Goal: Transaction & Acquisition: Obtain resource

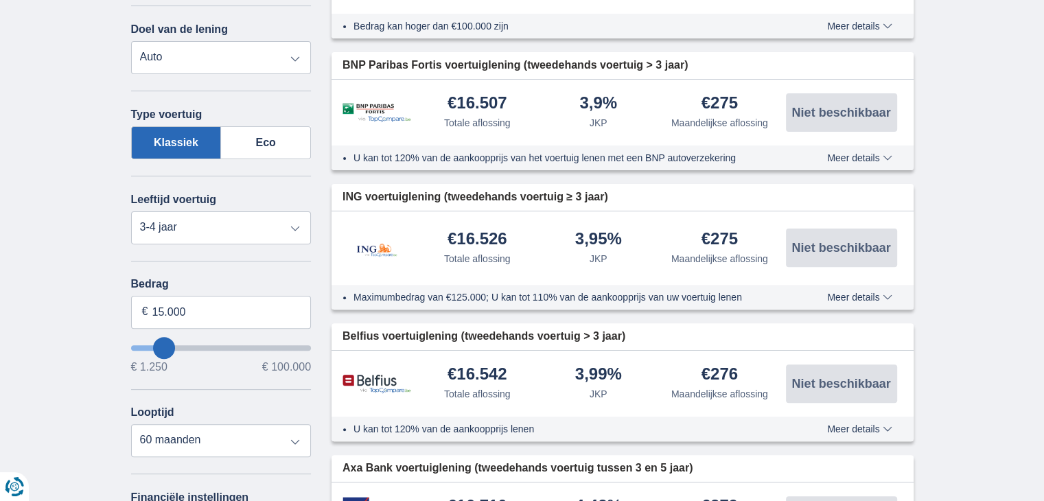
scroll to position [343, 0]
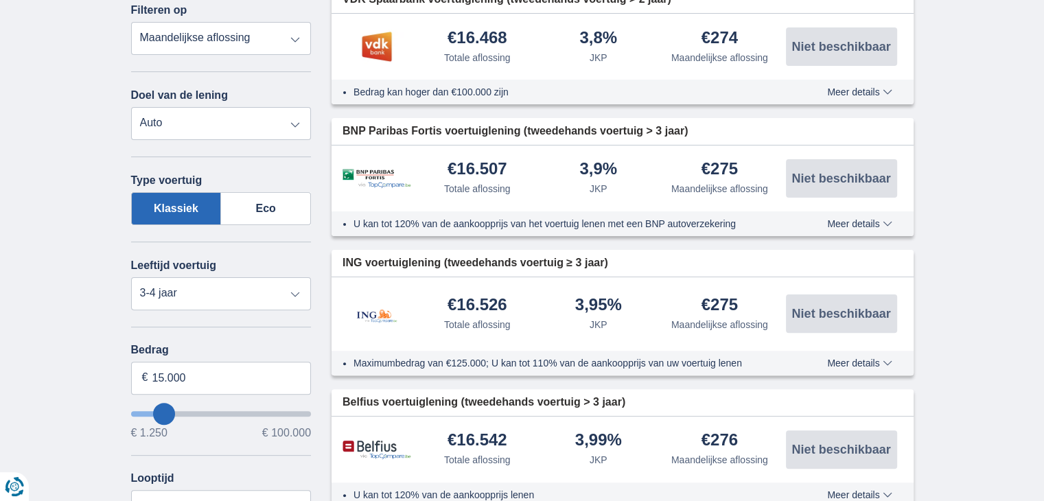
type input "1.250"
type input "1250"
select select "24"
type input "3250"
type input "3.250"
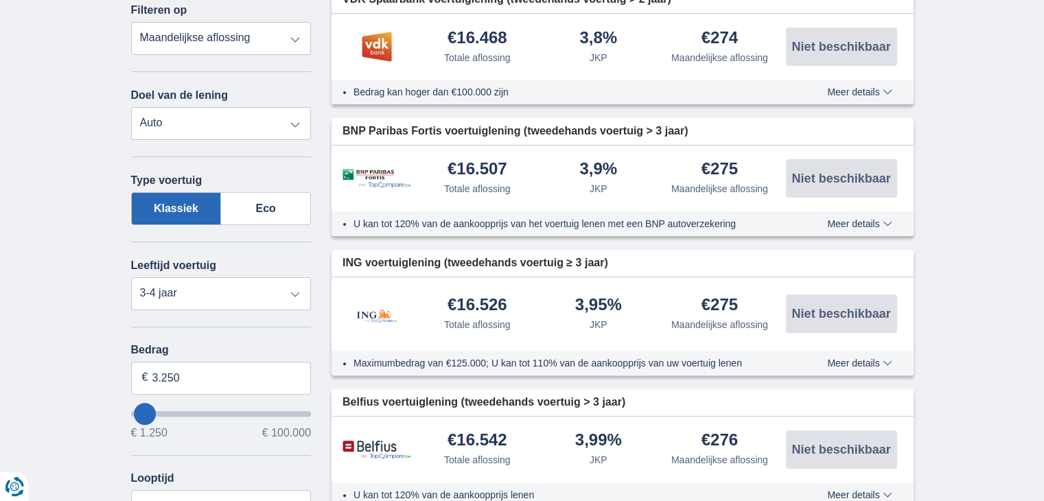
select select "30"
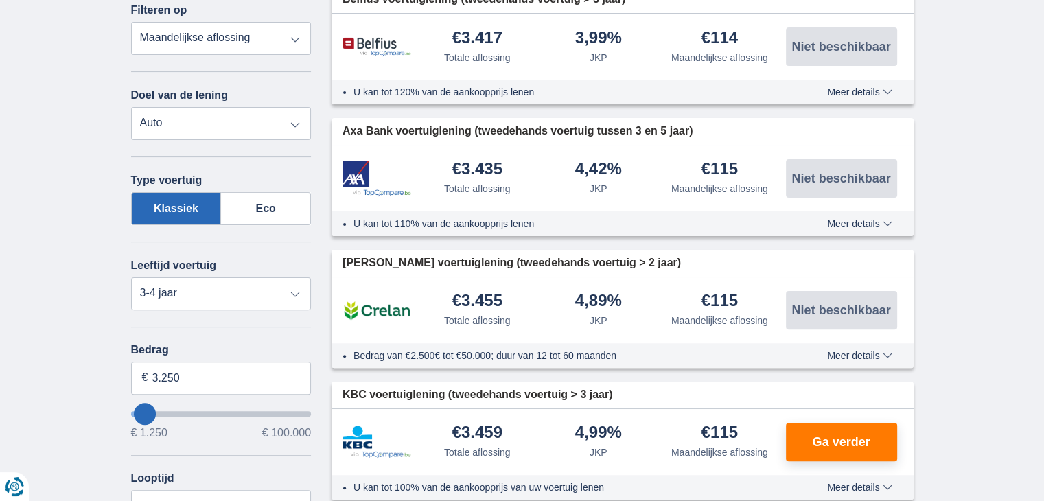
type input "9.250"
type input "12250"
type input "12.250"
select select "60"
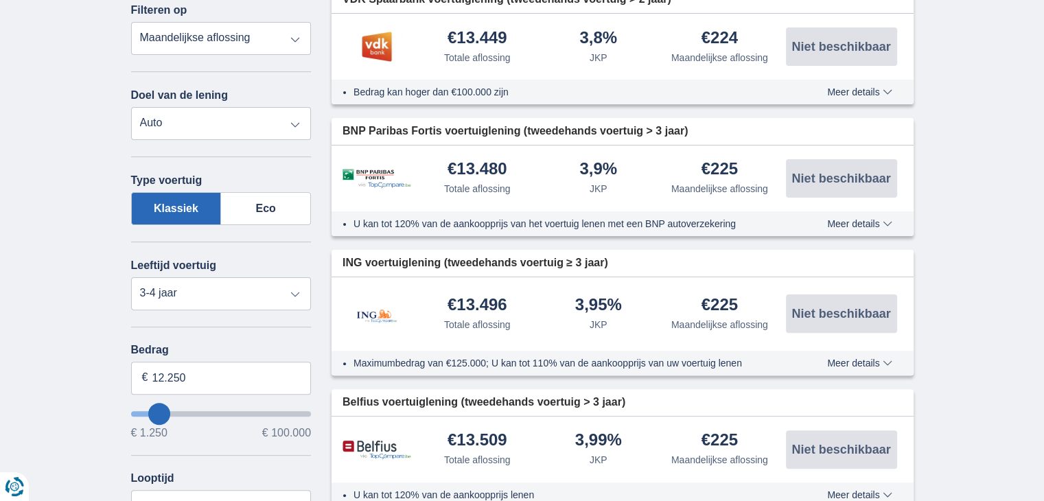
type input "30.250"
type input "30250"
click at [187, 411] on input "wantToBorrow" at bounding box center [221, 413] width 181 height 5
select select "120"
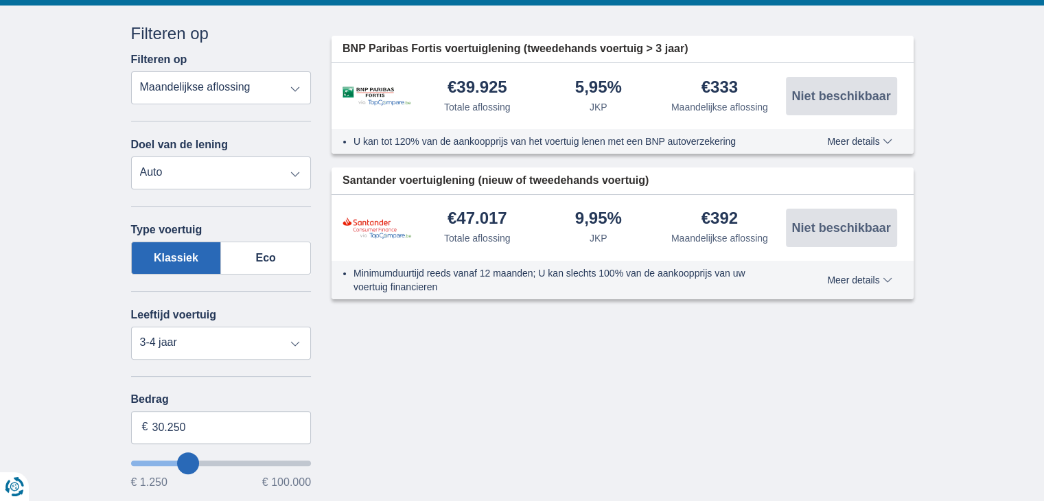
scroll to position [343, 0]
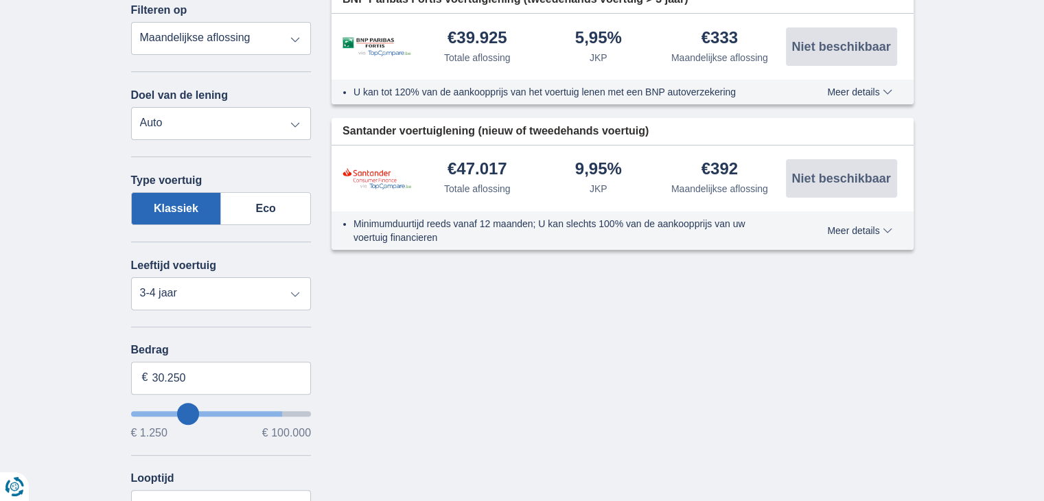
type input "84.250"
type input "84250"
click at [274, 411] on input "wantToBorrow" at bounding box center [221, 413] width 181 height 5
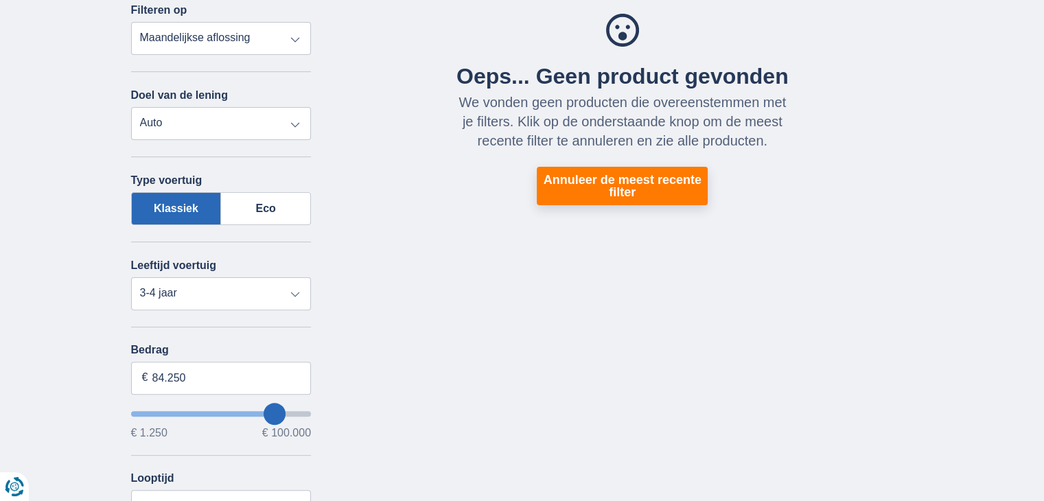
type input "94.250"
type input "94250"
click at [290, 413] on input "wantToBorrow" at bounding box center [221, 413] width 181 height 5
type input "99.250"
type input "99250"
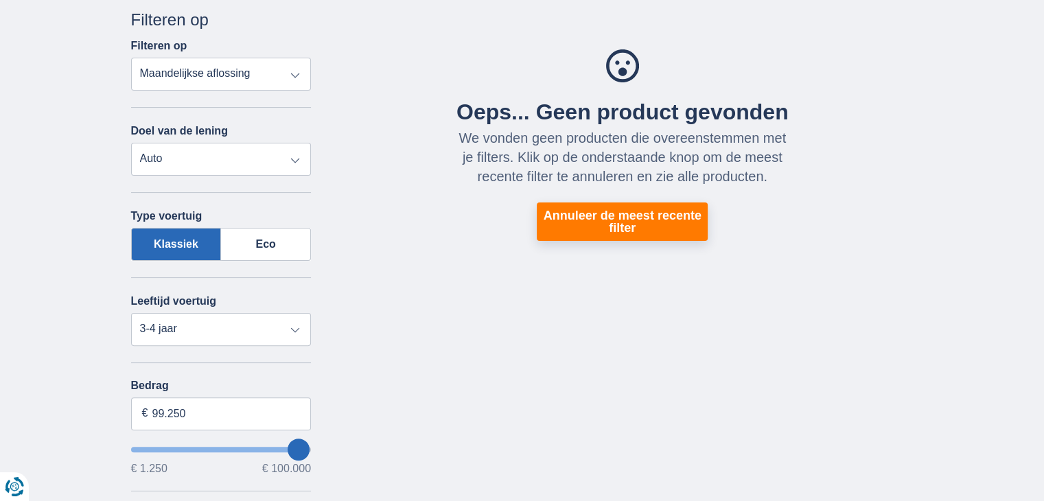
scroll to position [275, 0]
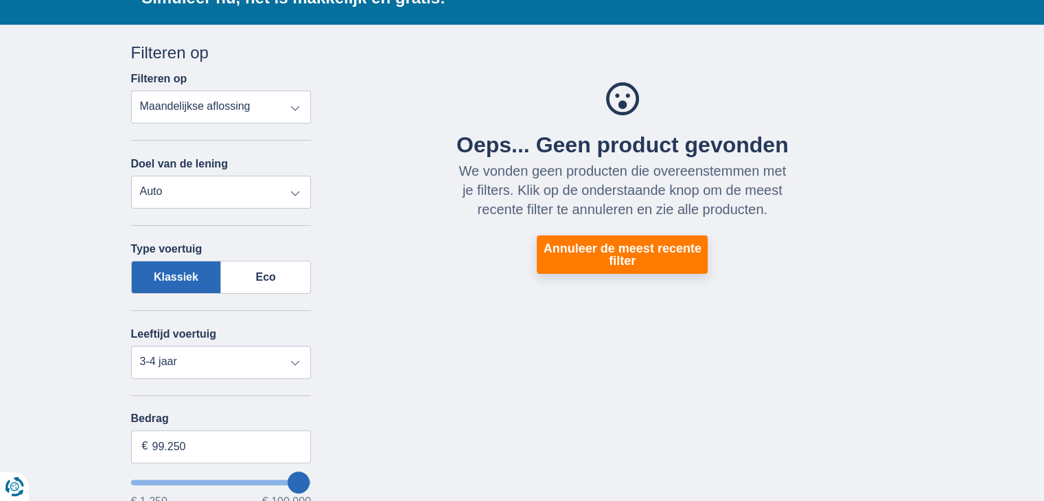
click at [261, 108] on select "Totale aflossing JKP Maandelijkse aflossing" at bounding box center [221, 107] width 181 height 33
click at [472, 83] on div "Oeps... Geen product gevonden We vonden geen producten die overeenstemmen met j…" at bounding box center [622, 177] width 335 height 191
click at [279, 361] on select "Nieuw 0-1 jaar 1-2 jaar 2-3 jaar 3-4 jaar 4-5 jaar 5+ jaar" at bounding box center [221, 362] width 181 height 33
click at [131, 346] on select "Nieuw 0-1 jaar 1-2 jaar 2-3 jaar 3-4 jaar 4-5 jaar 5+ jaar" at bounding box center [221, 362] width 181 height 33
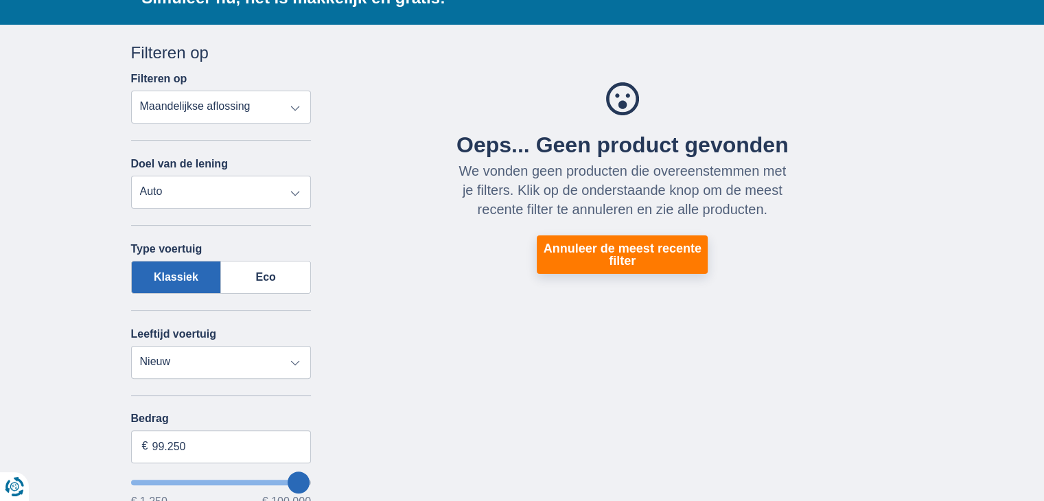
click at [343, 371] on div "Annuleren Filters Filteren op Filteren op Totale aflossing JKP Maandelijkse afl…" at bounding box center [522, 452] width 803 height 823
click at [198, 278] on label "Klassiek" at bounding box center [176, 277] width 91 height 33
click at [0, 0] on input "Klassiek" at bounding box center [0, 0] width 0 height 0
click at [262, 363] on select "Nieuw 0-1 jaar 1-2 jaar 2-3 jaar 3-4 jaar 4-5 jaar 5+ jaar" at bounding box center [221, 362] width 181 height 33
click at [131, 346] on select "Nieuw 0-1 jaar 1-2 jaar 2-3 jaar 3-4 jaar 4-5 jaar 5+ jaar" at bounding box center [221, 362] width 181 height 33
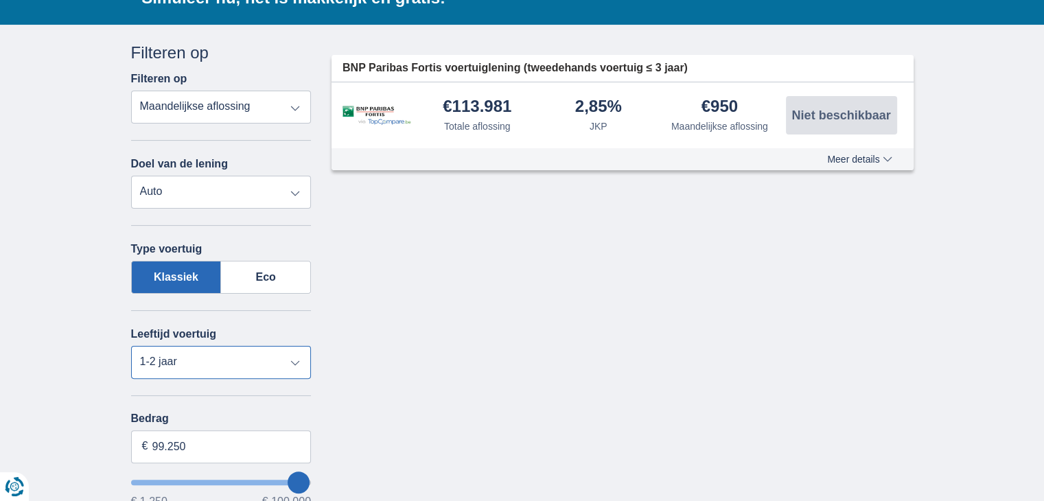
click at [238, 347] on select "Nieuw 0-1 jaar 1-2 jaar 2-3 jaar 3-4 jaar 4-5 jaar 5+ jaar" at bounding box center [221, 362] width 181 height 33
click at [131, 346] on select "Nieuw 0-1 jaar 1-2 jaar 2-3 jaar 3-4 jaar 4-5 jaar 5+ jaar" at bounding box center [221, 362] width 181 height 33
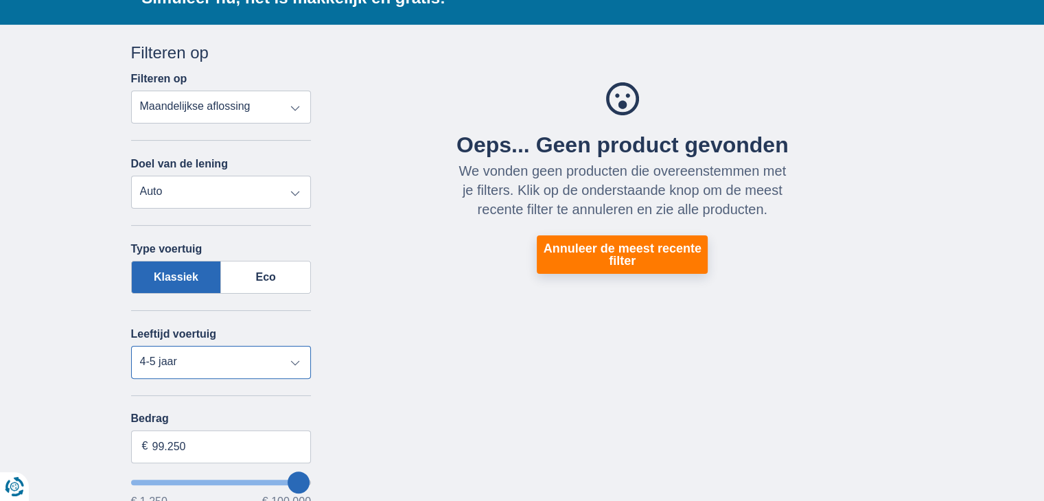
click at [211, 360] on select "Nieuw 0-1 jaar 1-2 jaar 2-3 jaar 3-4 jaar 4-5 jaar 5+ jaar" at bounding box center [221, 362] width 181 height 33
select select "0-1"
click at [131, 346] on select "Nieuw 0-1 jaar 1-2 jaar 2-3 jaar 3-4 jaar 4-5 jaar 5+ jaar" at bounding box center [221, 362] width 181 height 33
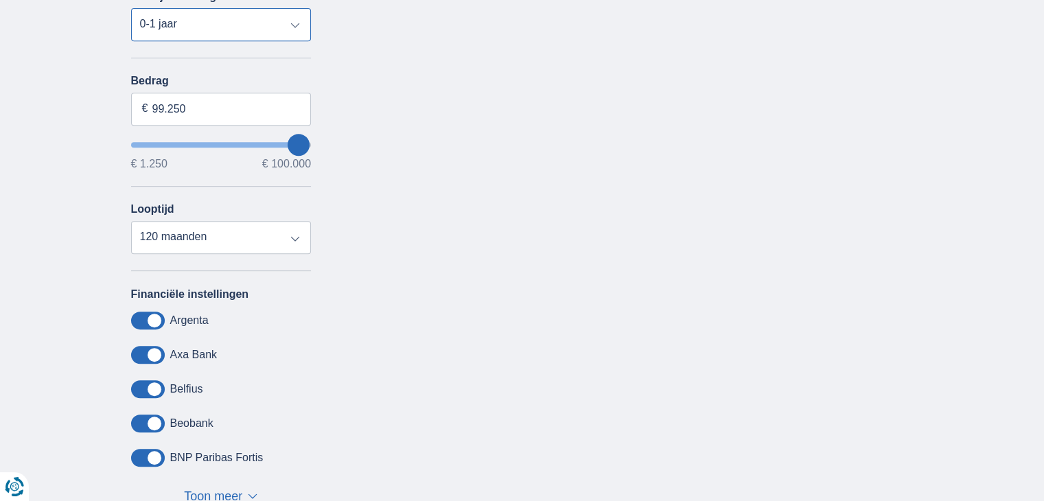
scroll to position [618, 0]
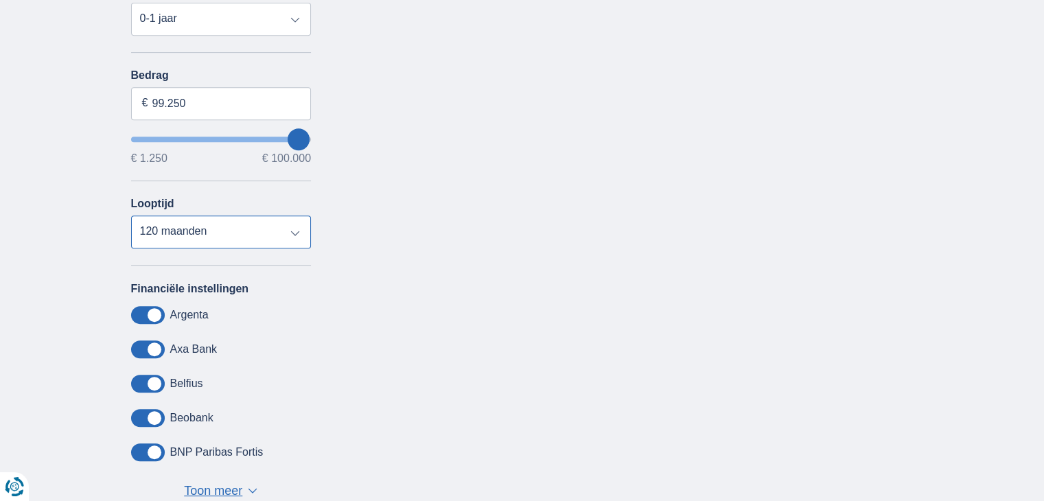
click at [217, 221] on select "12 maanden 18 maanden 24 maanden 30 maanden 36 maanden 42 maanden 48 maanden 60…" at bounding box center [221, 232] width 181 height 33
select select "48"
click at [131, 216] on select "12 maanden 18 maanden 24 maanden 30 maanden 36 maanden 42 maanden 48 maanden 60…" at bounding box center [221, 232] width 181 height 33
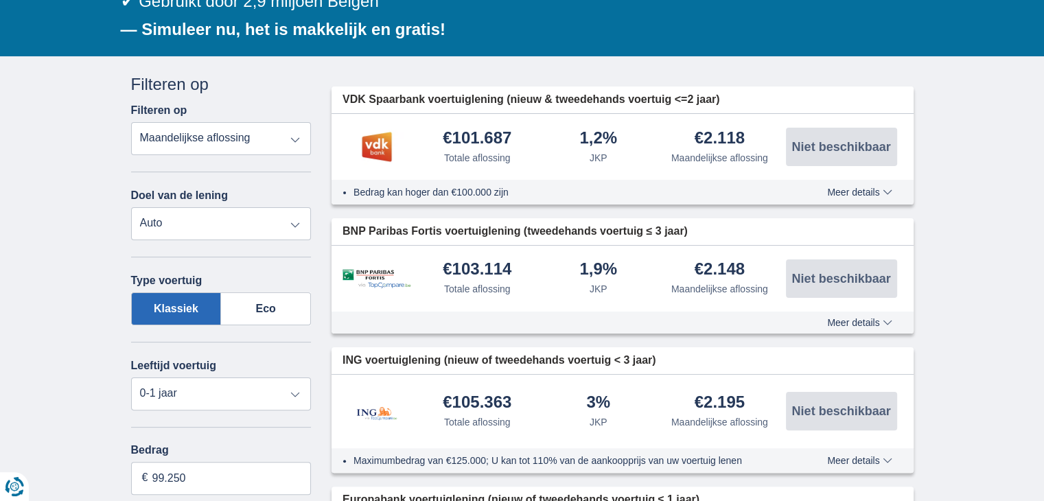
scroll to position [275, 0]
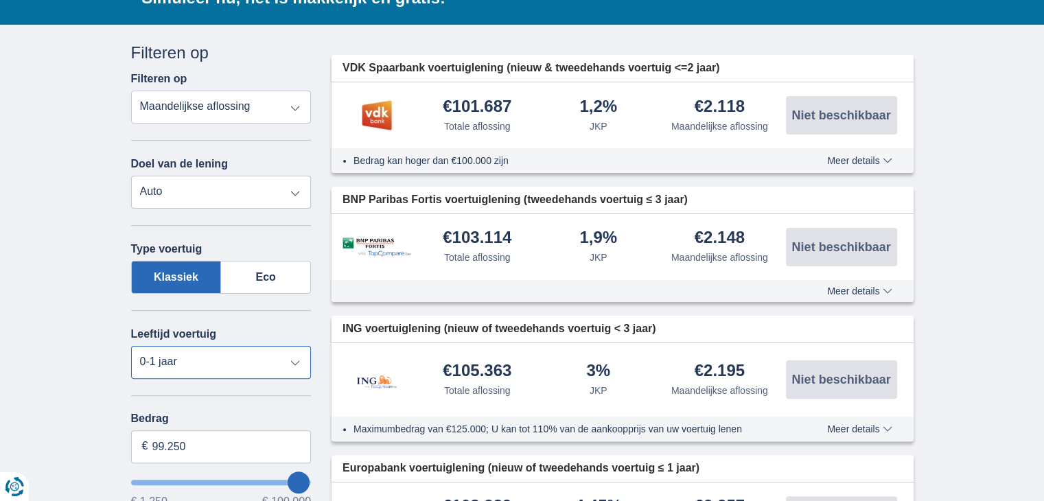
click at [203, 364] on select "Nieuw 0-1 jaar 1-2 jaar 2-3 jaar 3-4 jaar 4-5 jaar 5+ jaar" at bounding box center [221, 362] width 181 height 33
select select "new"
click at [131, 346] on select "Nieuw 0-1 jaar 1-2 jaar 2-3 jaar 3-4 jaar 4-5 jaar 5+ jaar" at bounding box center [221, 362] width 181 height 33
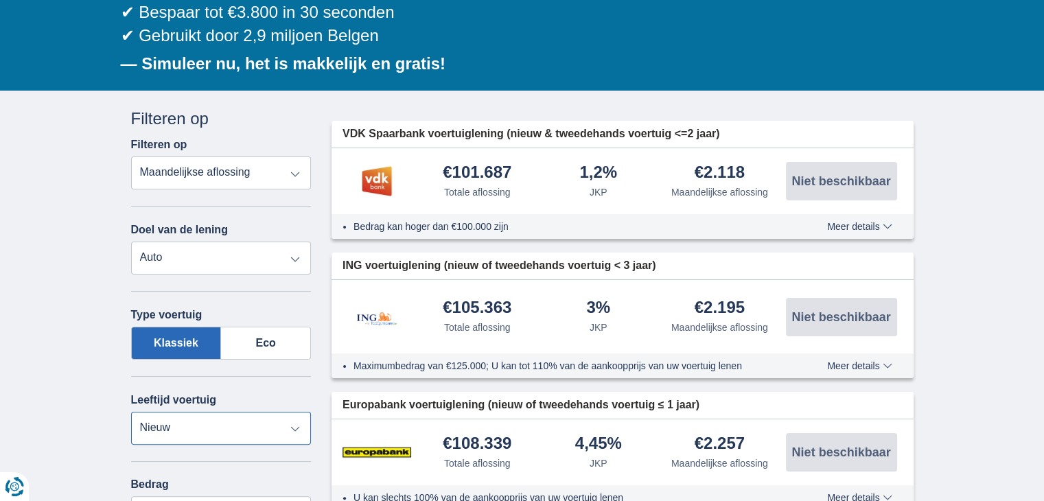
scroll to position [206, 0]
